Goal: Information Seeking & Learning: Check status

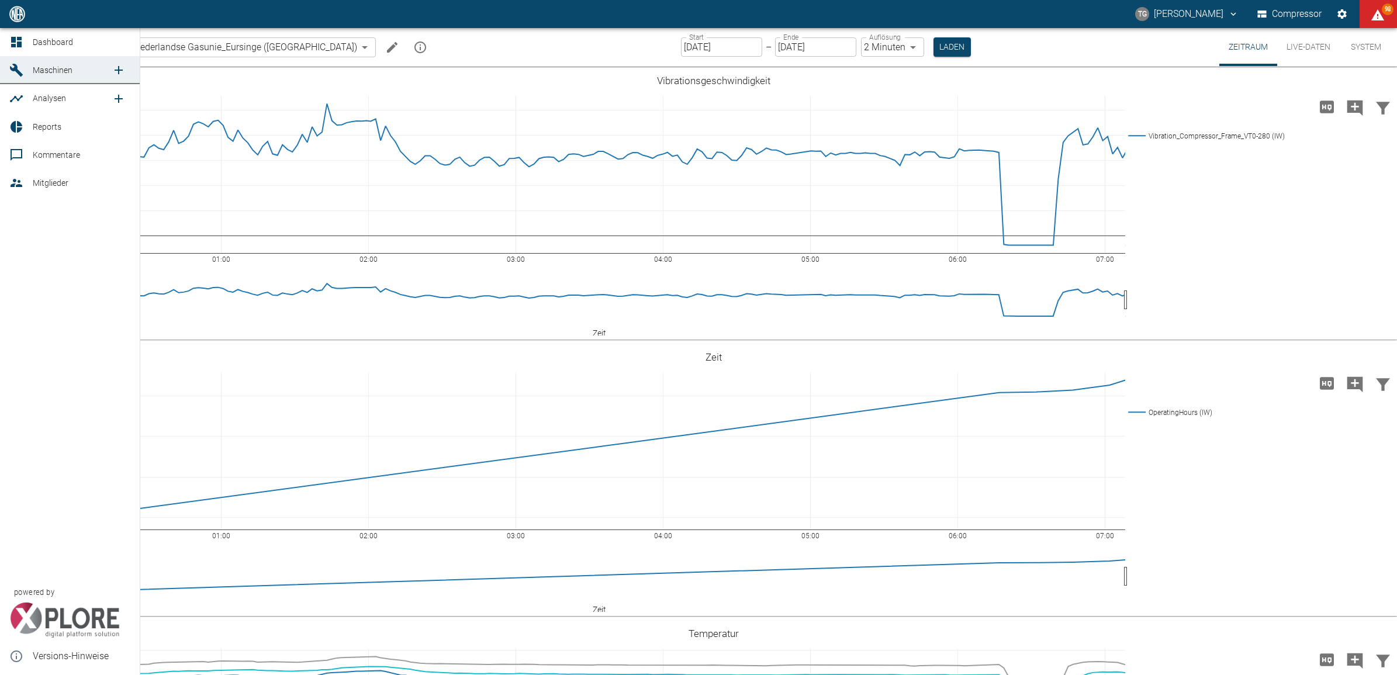
click at [13, 44] on icon at bounding box center [16, 42] width 14 height 14
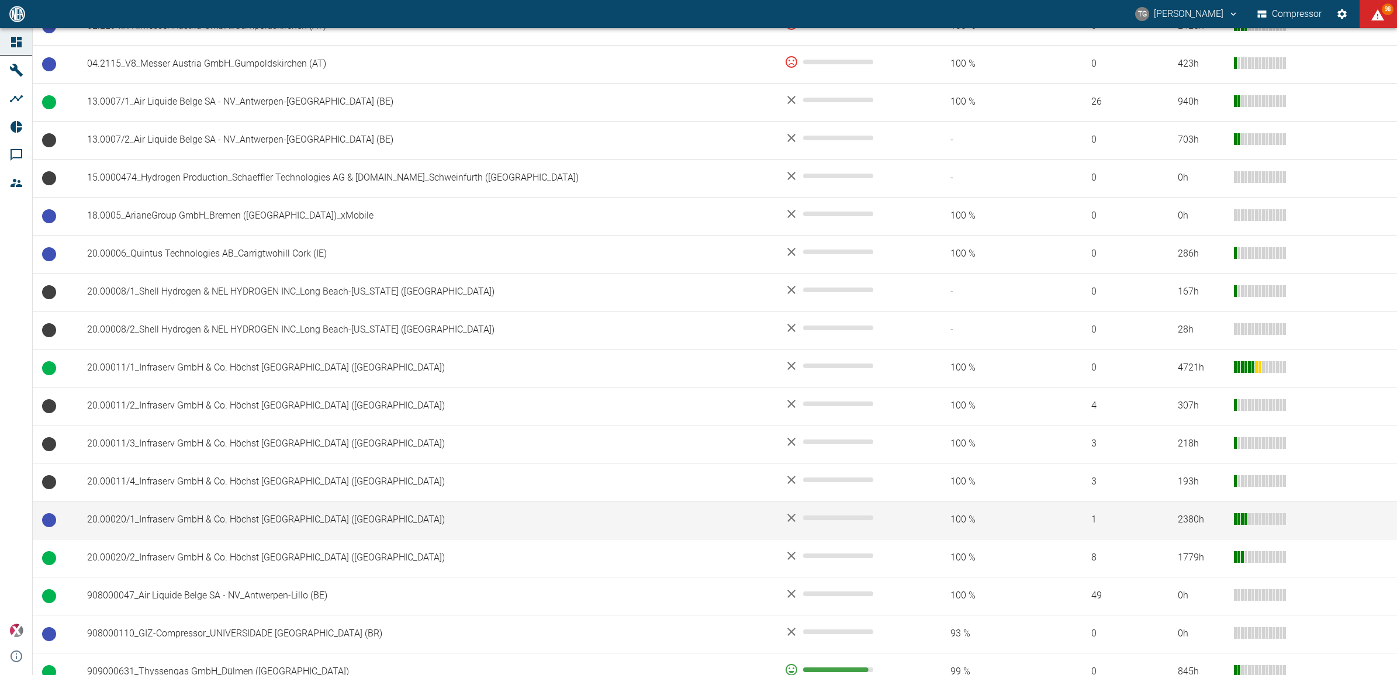
scroll to position [219, 0]
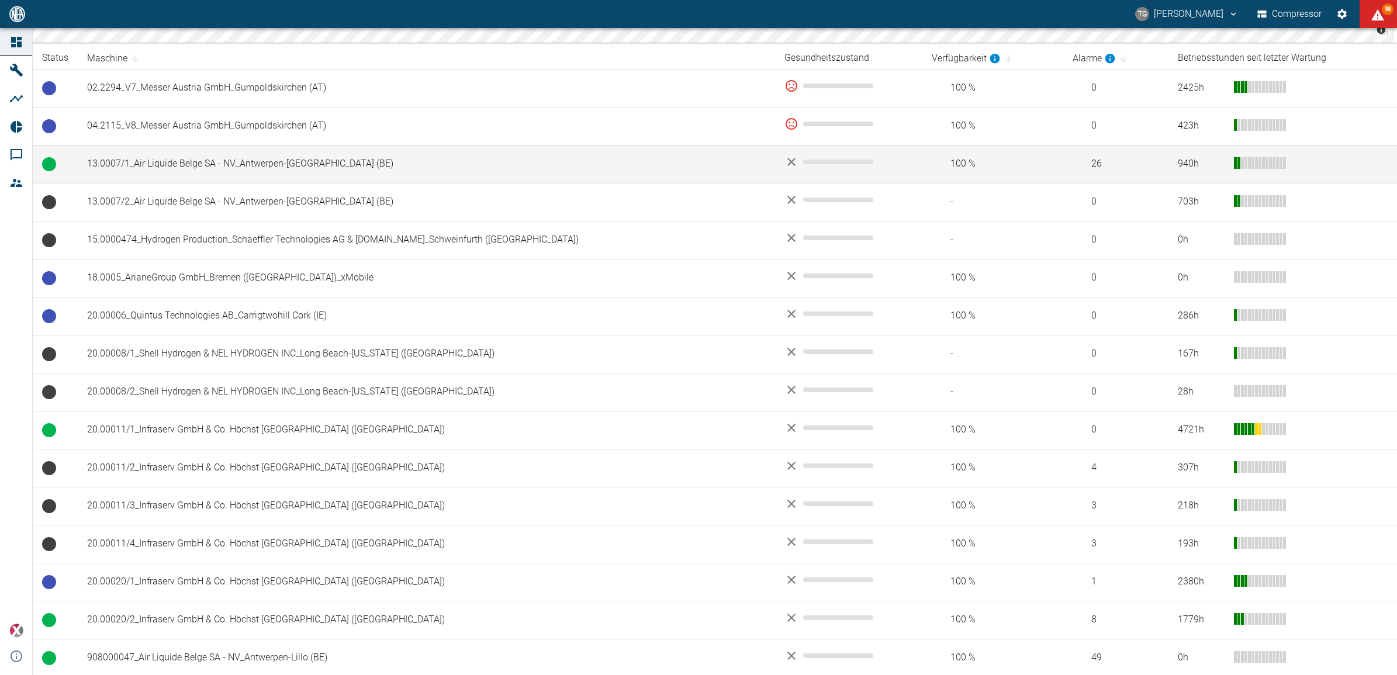
click at [169, 167] on td "13.0007/1_Air Liquide Belge SA - NV_Antwerpen-Lillo (BE)" at bounding box center [426, 164] width 697 height 38
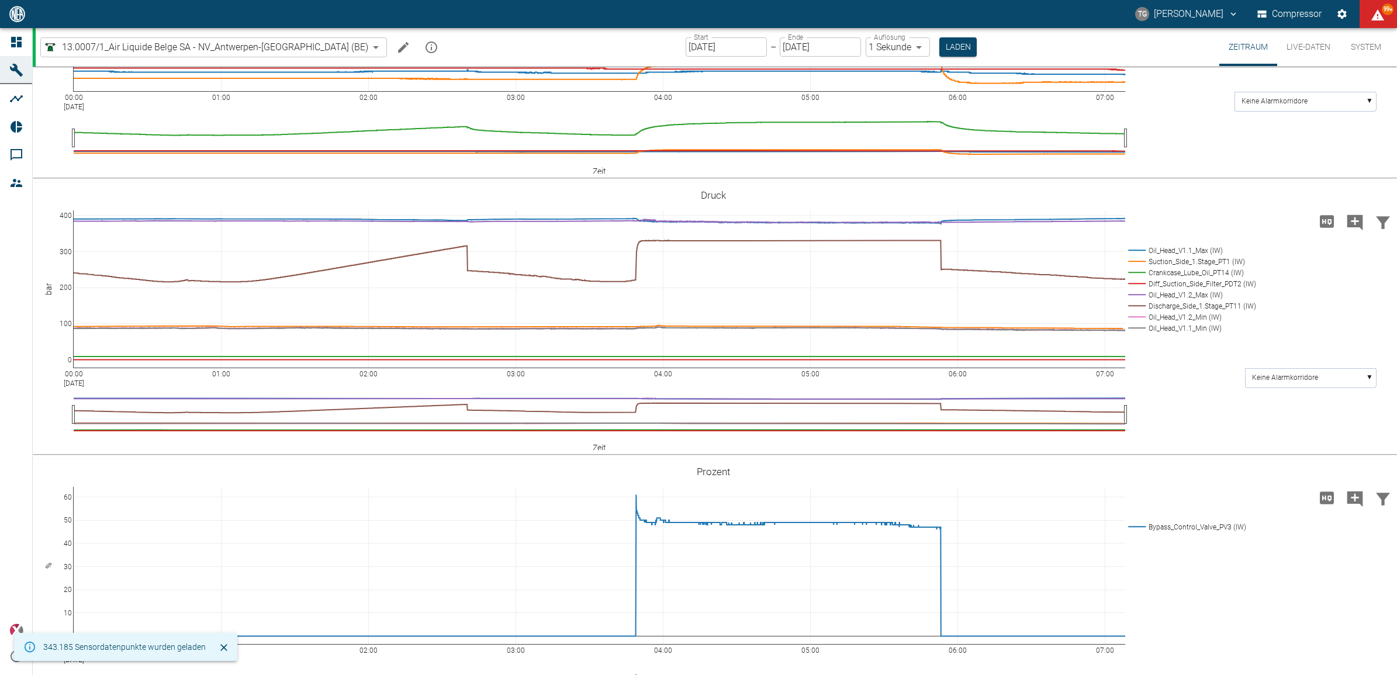
scroll to position [497, 0]
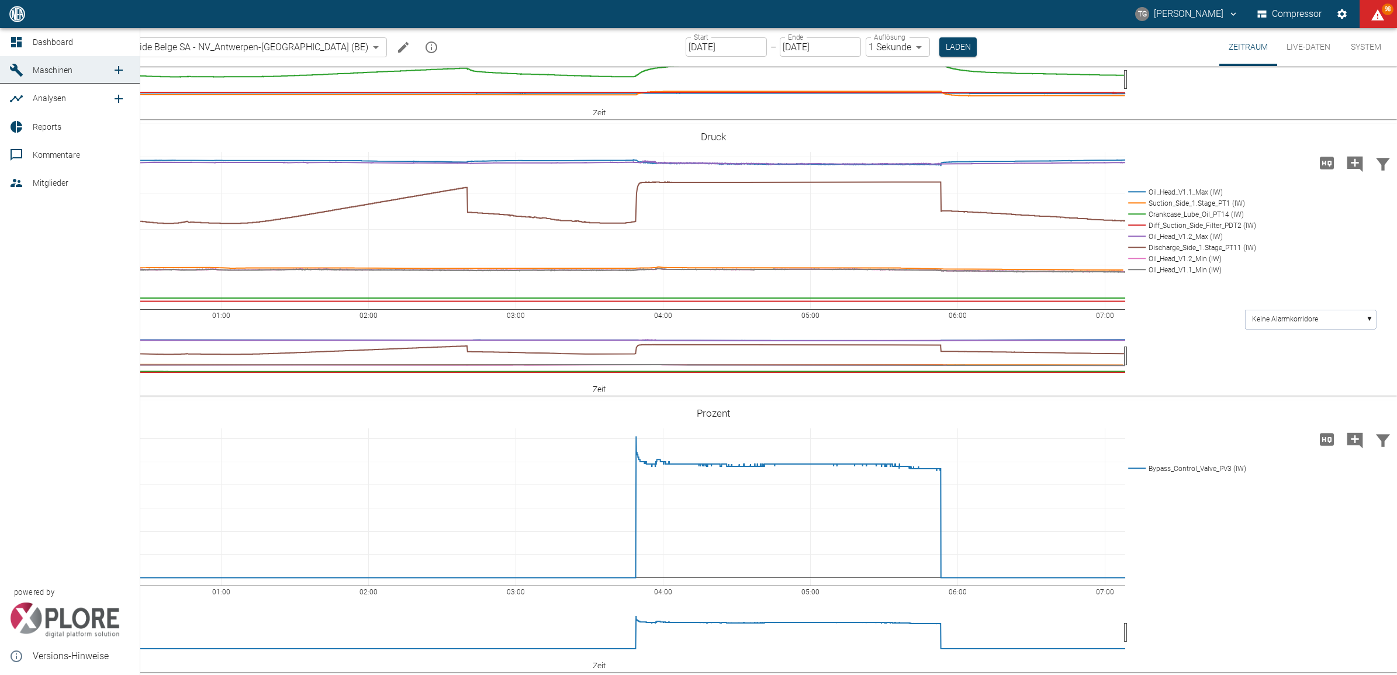
click at [22, 37] on icon at bounding box center [16, 42] width 14 height 14
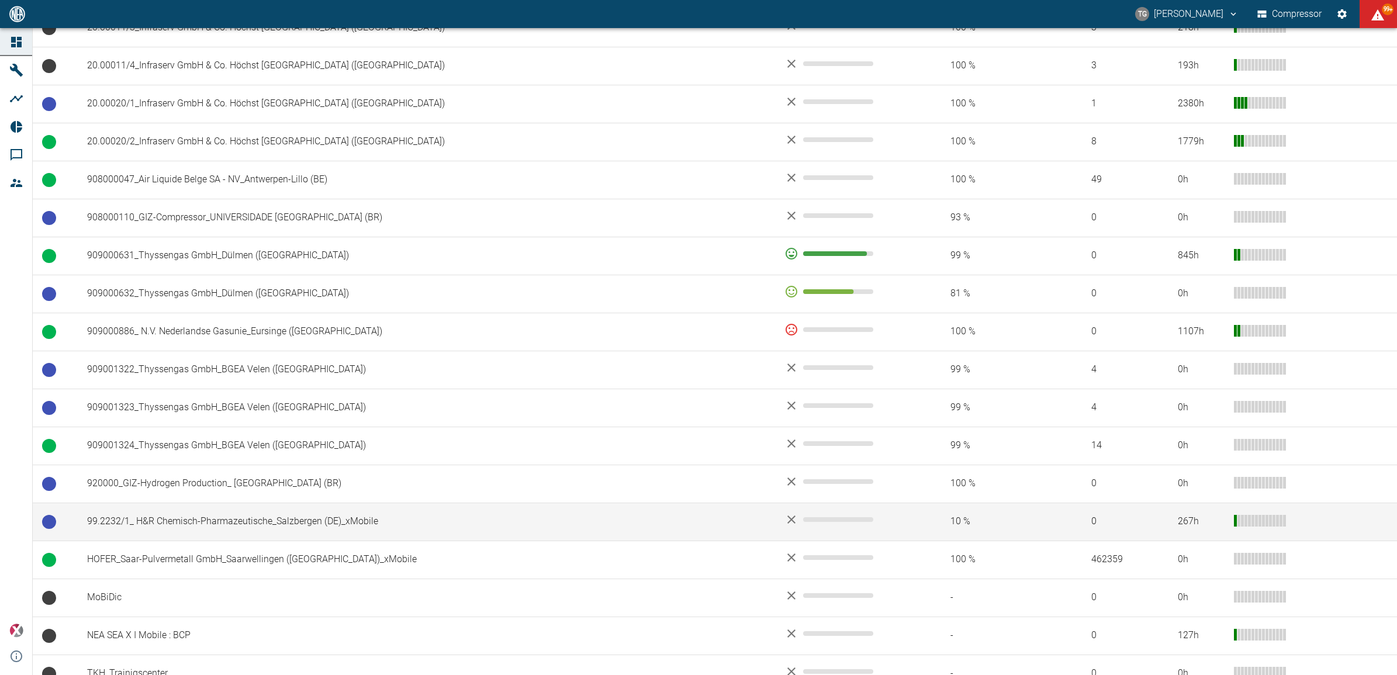
scroll to position [719, 0]
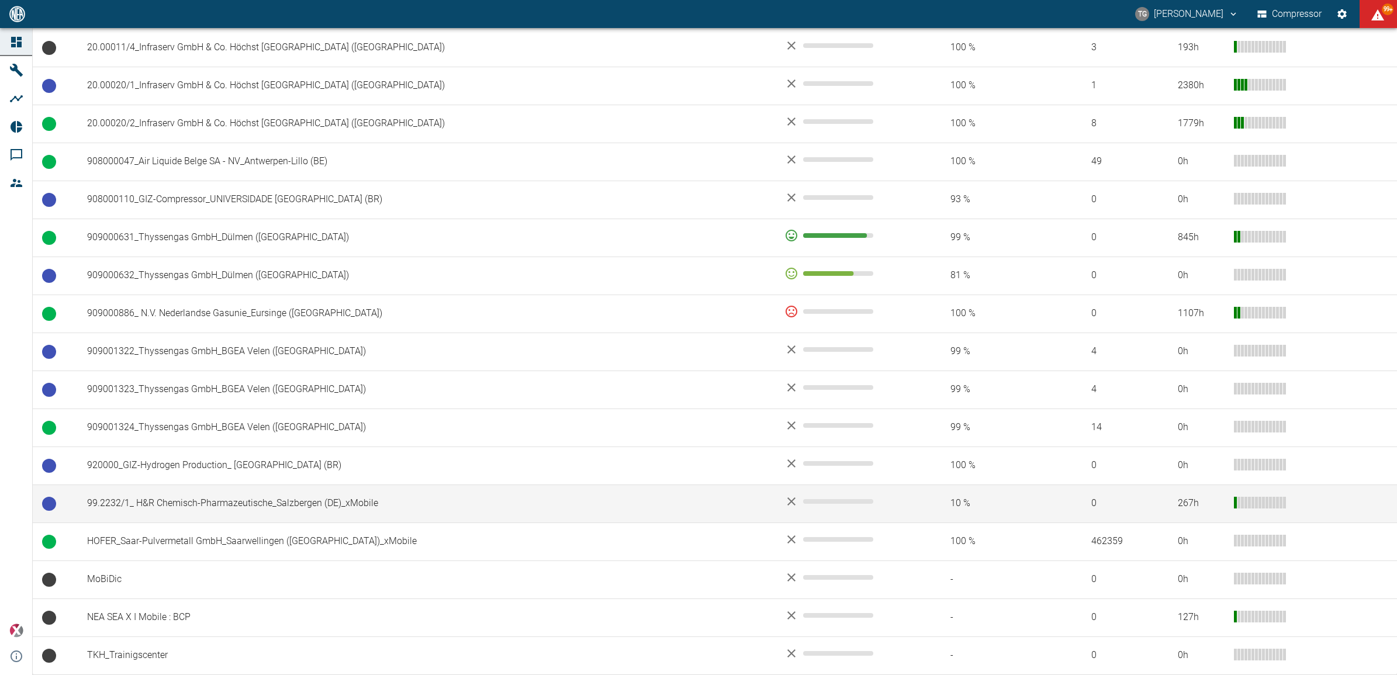
click at [188, 507] on td "99.2232/1_ H&R Chemisch-Pharmazeutische_Salzbergen (DE)_xMobile" at bounding box center [426, 503] width 697 height 38
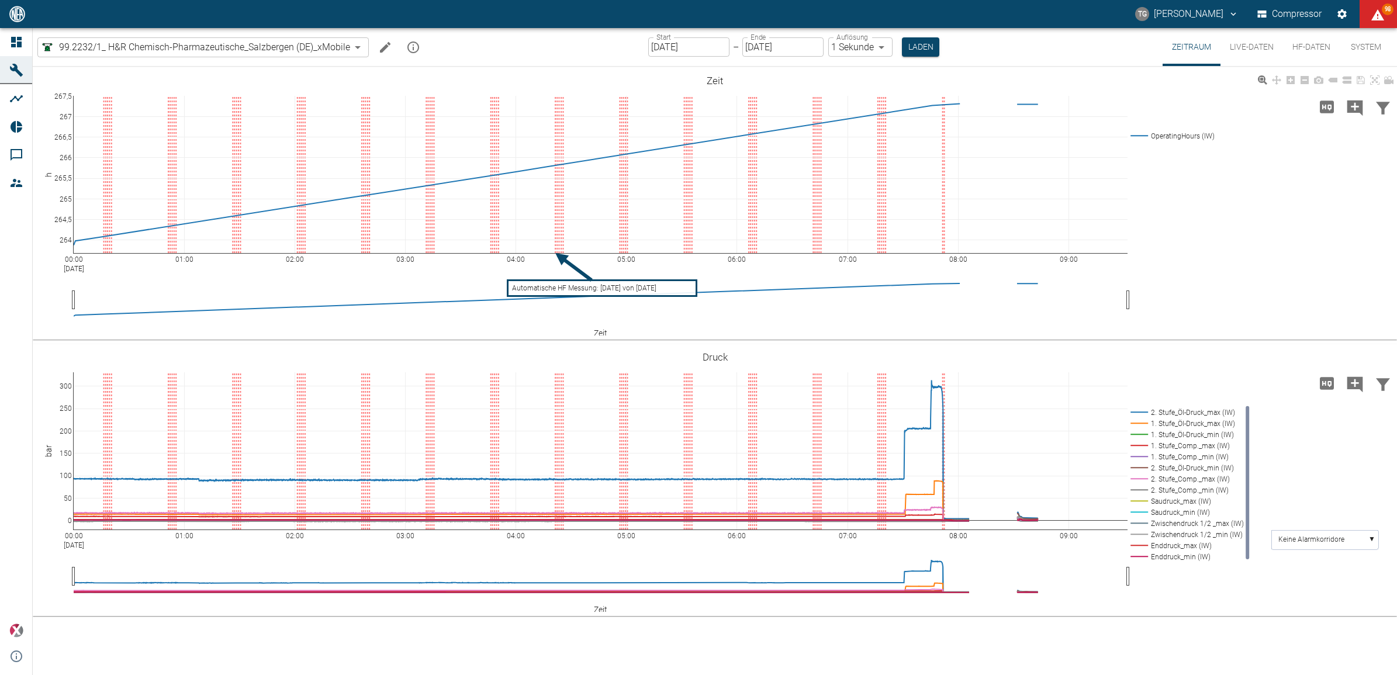
click at [1015, 330] on div "00:00 Sep 4, 2025 01:00 02:00 03:00 04:00 05:00 06:00 07:00 08:00 09:00 264 264…" at bounding box center [715, 203] width 1364 height 263
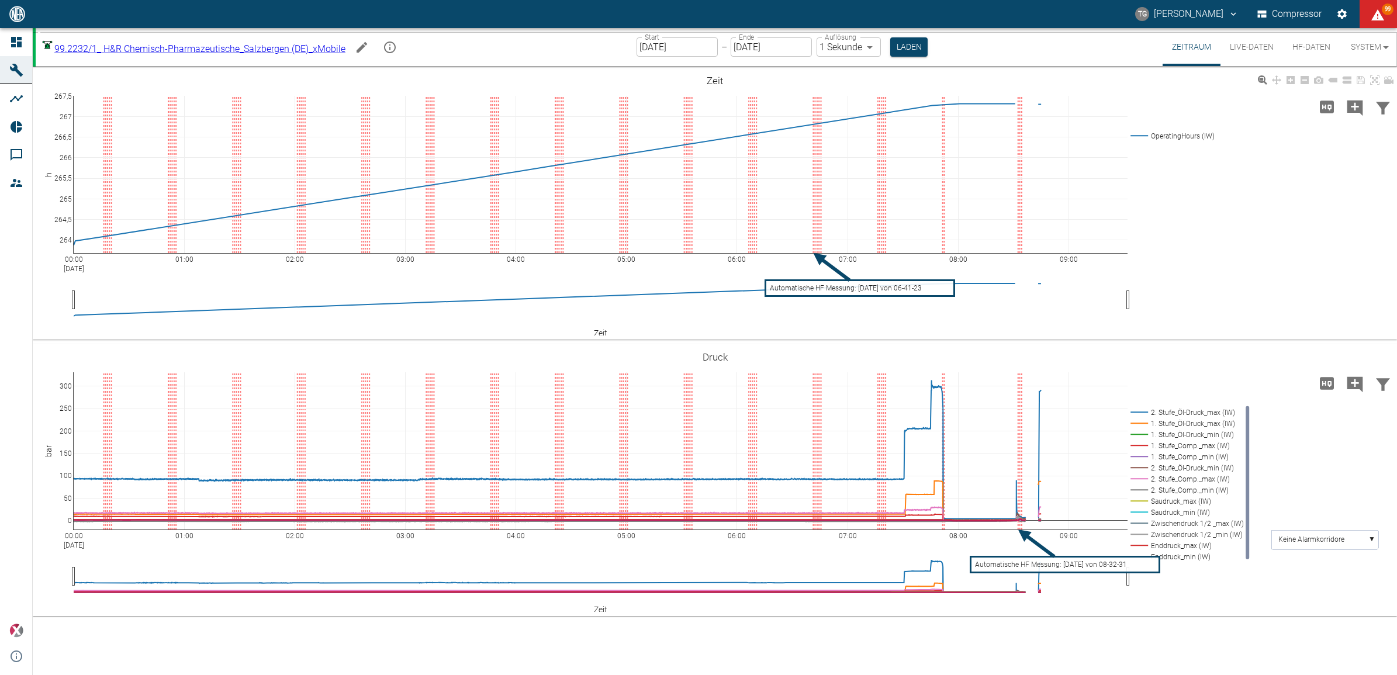
click at [1049, 320] on div "00:00 [DATE] 01:00 02:00 03:00 04:00 05:00 06:00 07:00 08:00 09:00 264 264,5 26…" at bounding box center [715, 203] width 1364 height 263
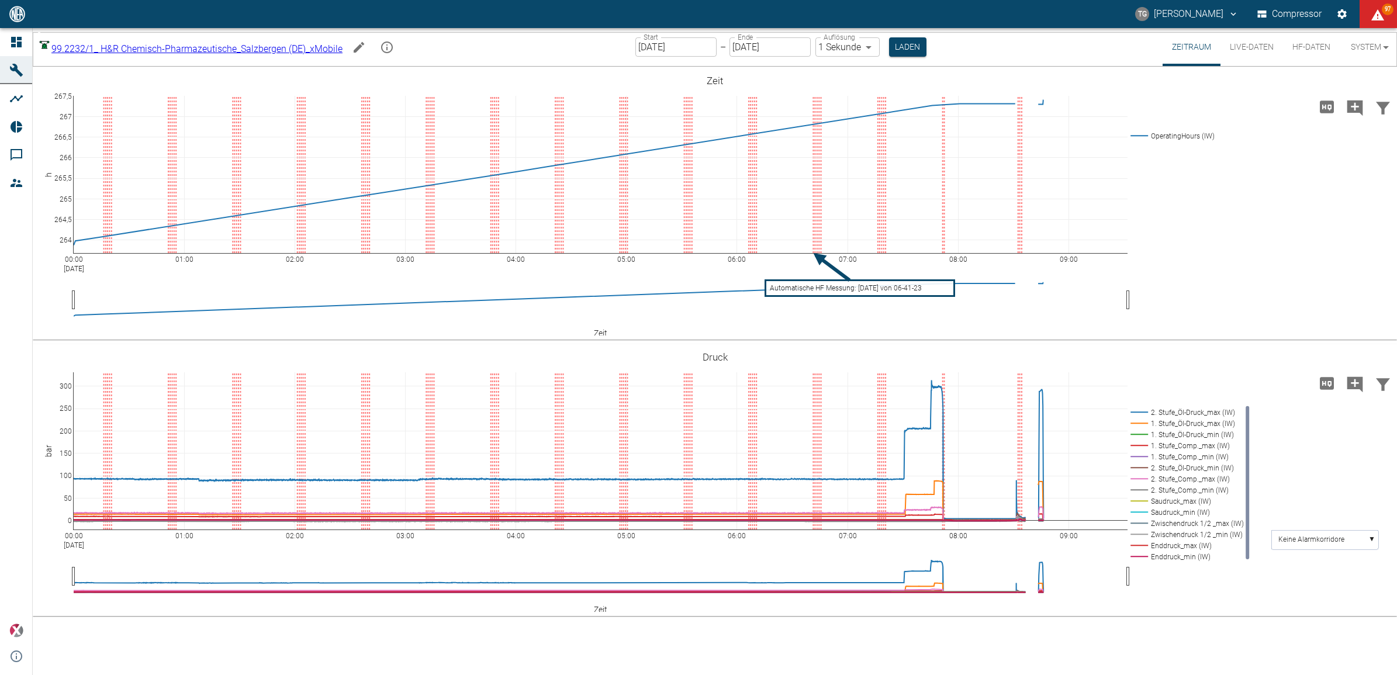
click at [1147, 621] on div "00:00 Sep 4, 2025 01:00 02:00 03:00 04:00 05:00 06:00 07:00 08:00 09:00 264 264…" at bounding box center [715, 371] width 1364 height 608
click at [1202, 618] on div "00:00 Sep 4, 2025 01:00 02:00 03:00 04:00 05:00 06:00 07:00 08:00 09:00 264 264…" at bounding box center [715, 371] width 1364 height 608
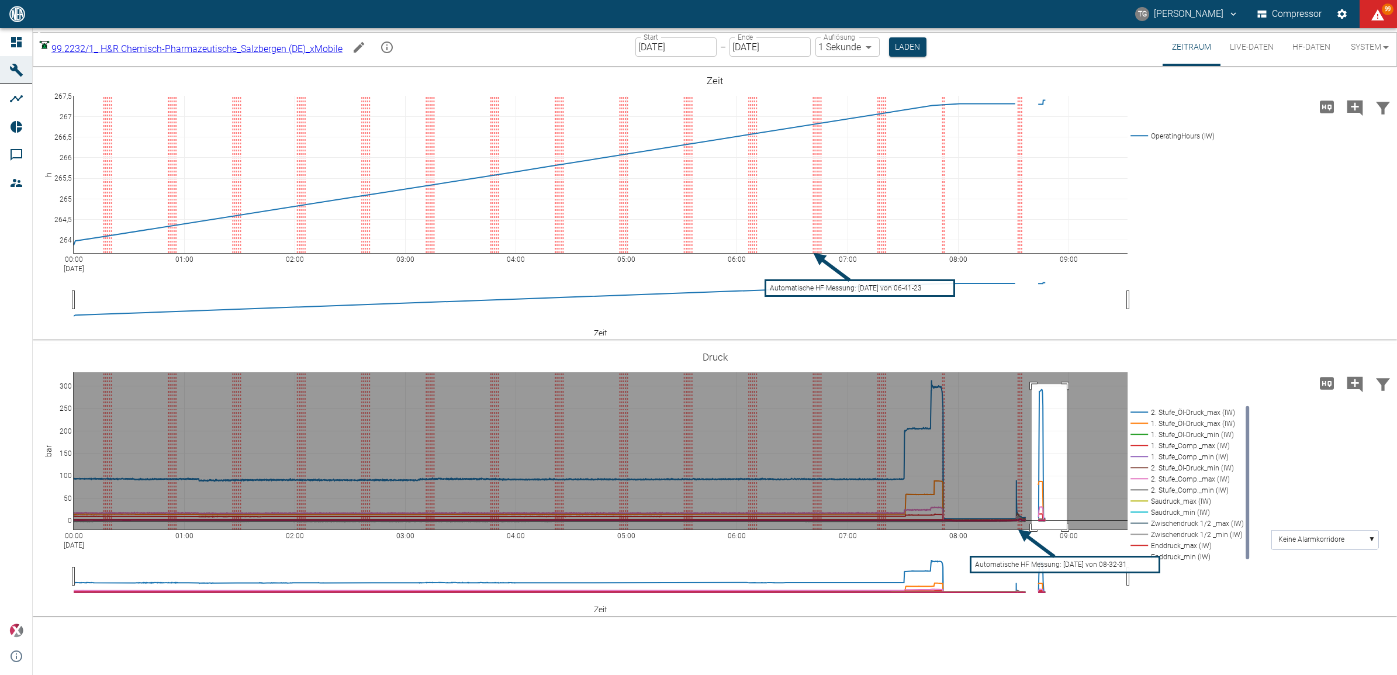
drag, startPoint x: 1032, startPoint y: 384, endPoint x: 1067, endPoint y: 545, distance: 165.1
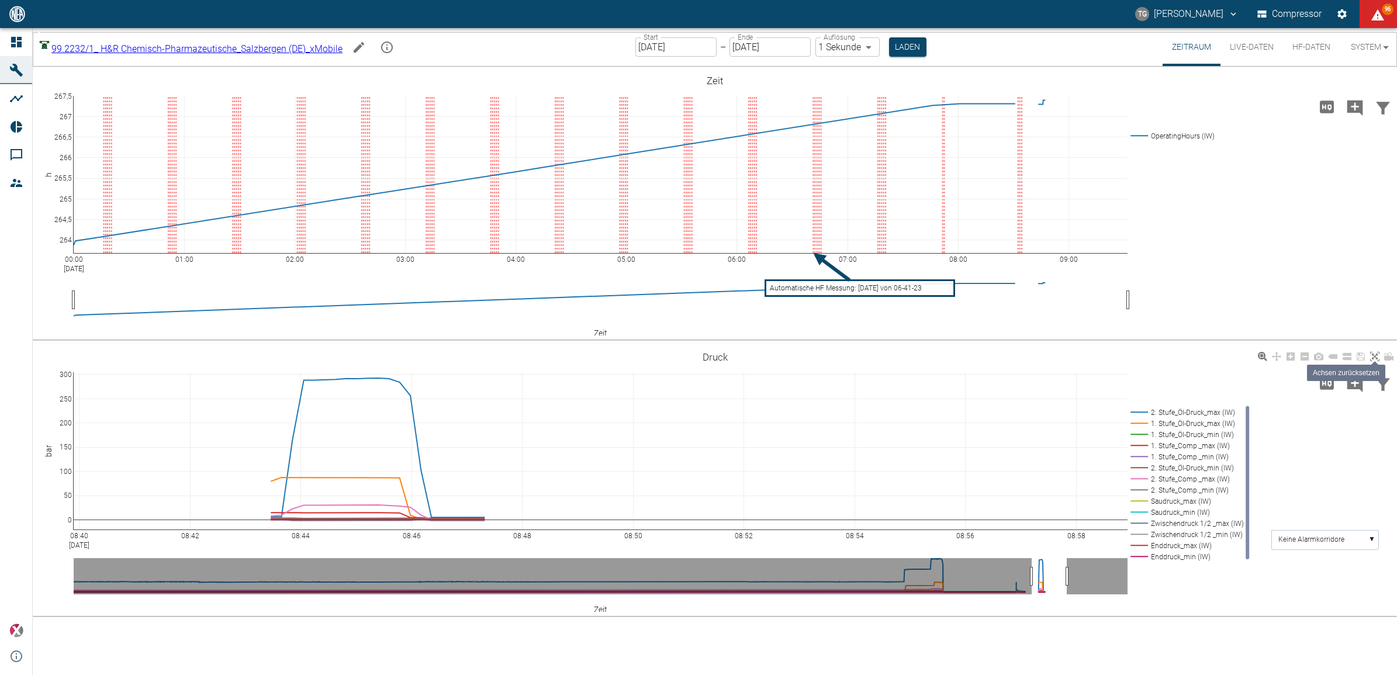
click at [1377, 358] on icon at bounding box center [1374, 356] width 9 height 9
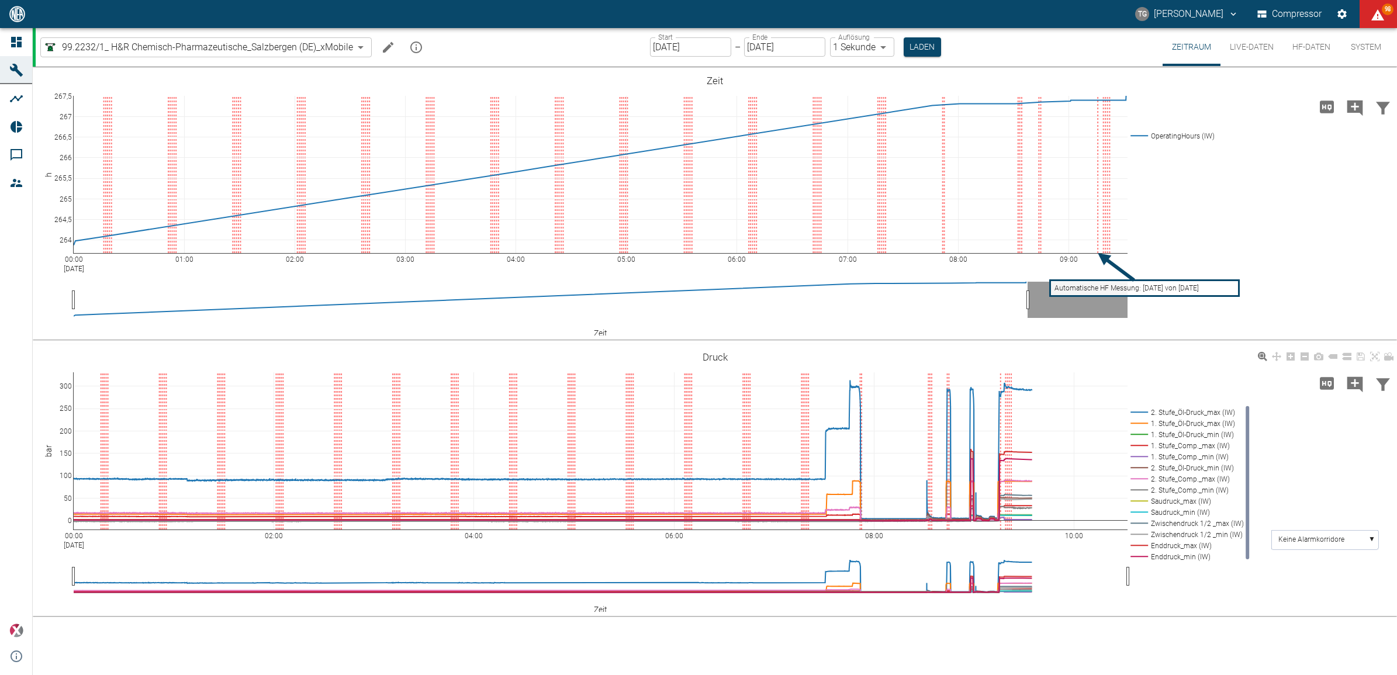
click at [1039, 361] on div "00:00 Sep 4, 2025 02:00 04:00 06:00 08:00 10:00 0 50 100 150 200 250 300 2. Stu…" at bounding box center [715, 480] width 1364 height 263
